Goal: Check status: Check status

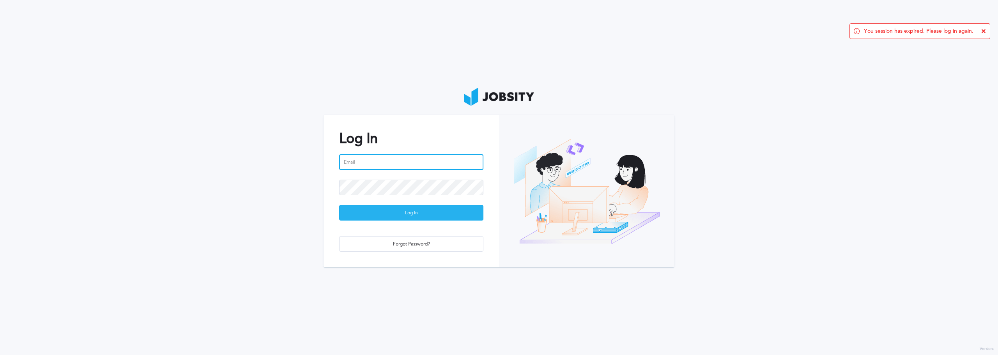
type input "[PERSON_NAME][EMAIL_ADDRESS][PERSON_NAME][DOMAIN_NAME]"
click at [412, 209] on div "Log In" at bounding box center [411, 213] width 143 height 16
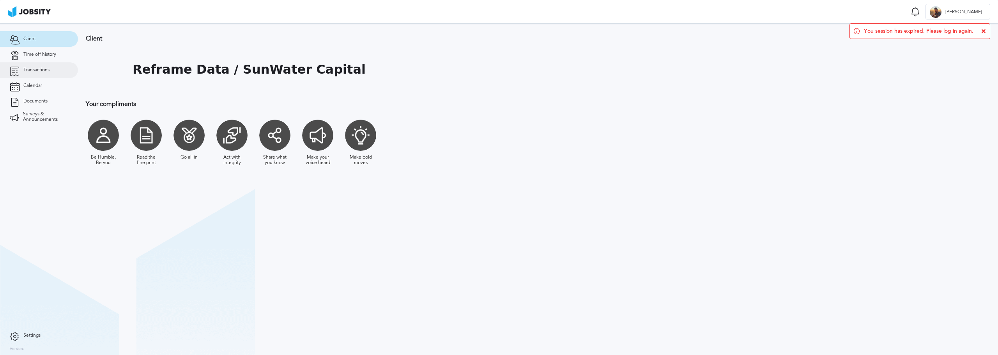
click at [36, 73] on link "Transactions" at bounding box center [39, 70] width 78 height 16
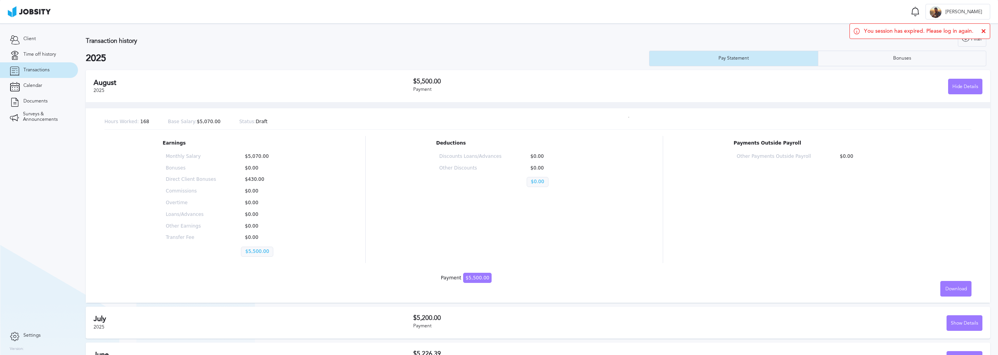
click at [376, 89] on div "[DATE]" at bounding box center [254, 86] width 320 height 15
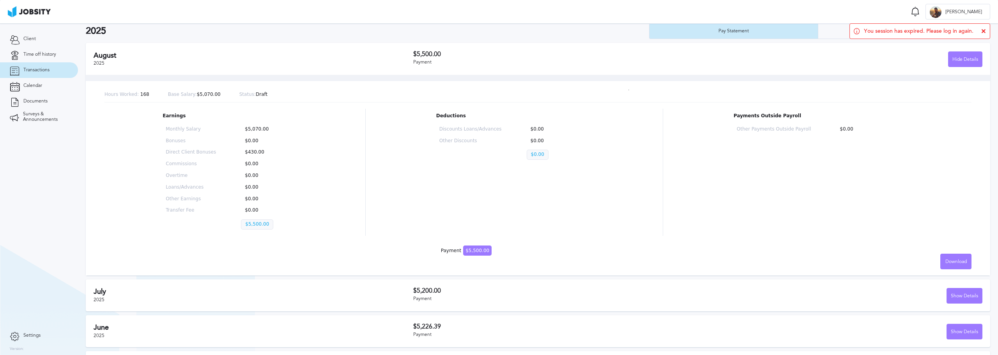
scroll to position [39, 0]
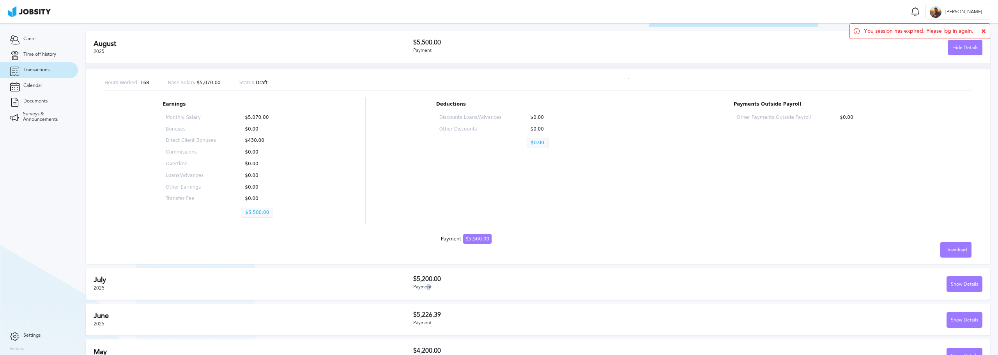
click at [427, 285] on div "Payment" at bounding box center [555, 287] width 285 height 5
click at [953, 287] on div "Show Details" at bounding box center [964, 285] width 35 height 16
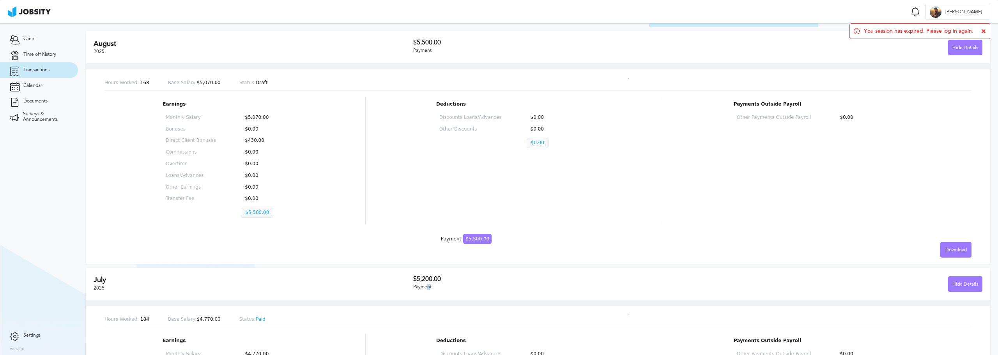
scroll to position [78, 0]
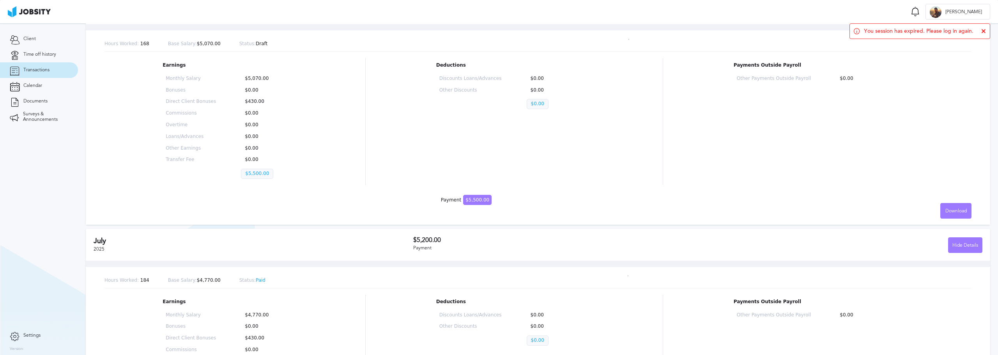
click at [311, 200] on div "Hours Worked: 168 Base Salary: $5,070.00 Status: Draft Earnings Monthly Salary …" at bounding box center [538, 124] width 905 height 201
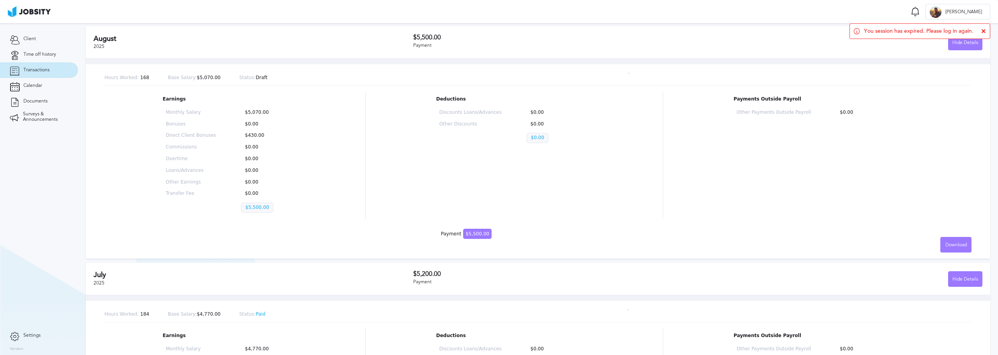
scroll to position [0, 0]
